Goal: Task Accomplishment & Management: Manage account settings

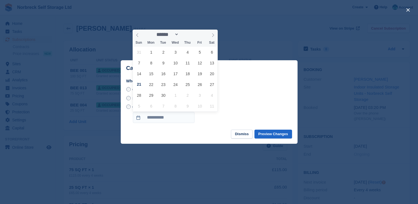
select select "*"
click at [285, 90] on div "Cancel at end of term - Tuesday, 26th August, 2025" at bounding box center [209, 89] width 166 height 7
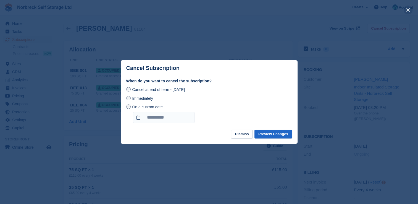
click at [411, 10] on button "close" at bounding box center [408, 10] width 9 height 9
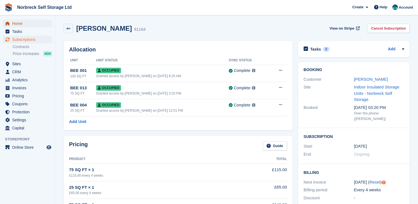
click at [32, 21] on span "Home" at bounding box center [28, 24] width 33 height 8
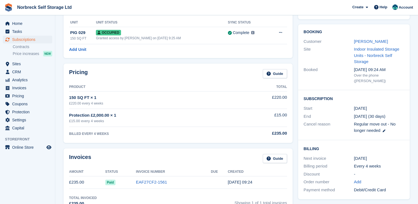
scroll to position [55, 0]
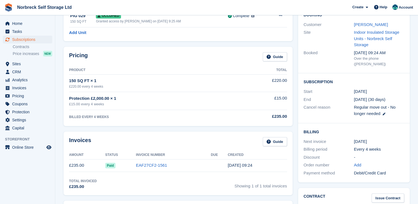
click at [382, 111] on link at bounding box center [384, 113] width 4 height 5
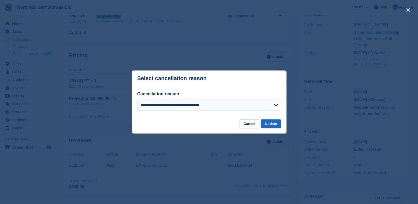
click at [361, 82] on div "close" at bounding box center [209, 102] width 418 height 204
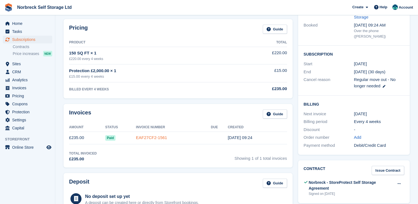
scroll to position [0, 0]
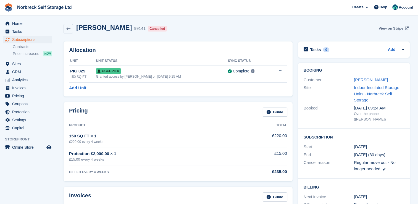
click at [395, 29] on span "View on Stripe" at bounding box center [391, 29] width 25 height 6
drag, startPoint x: 16, startPoint y: 25, endPoint x: 30, endPoint y: 20, distance: 15.1
click at [17, 25] on span "Home" at bounding box center [28, 24] width 33 height 8
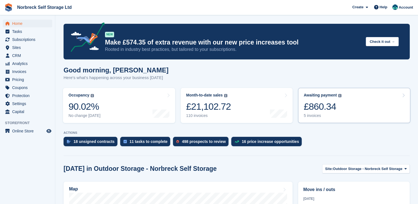
click at [325, 106] on div "£860.34" at bounding box center [323, 106] width 38 height 11
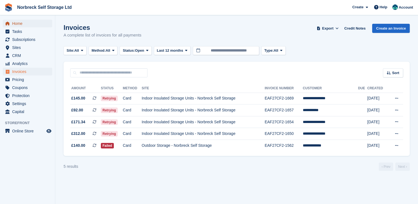
click at [14, 24] on span "Home" at bounding box center [28, 24] width 33 height 8
